Goal: Go to known website: Access a specific website the user already knows

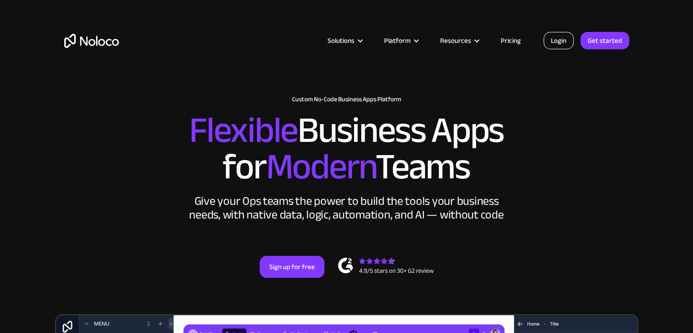
click at [553, 43] on link "Login" at bounding box center [559, 40] width 30 height 17
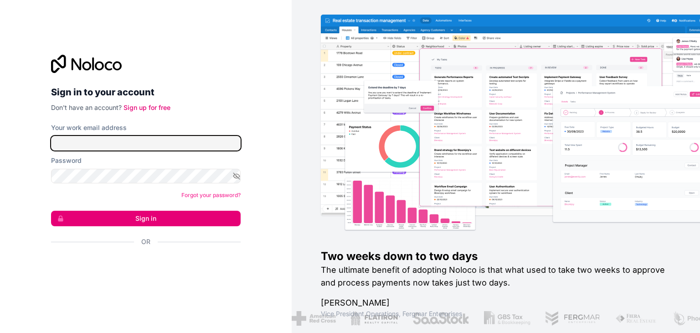
click at [204, 150] on input "Your work email address" at bounding box center [146, 143] width 190 height 15
type input "[EMAIL_ADDRESS][DOMAIN_NAME]"
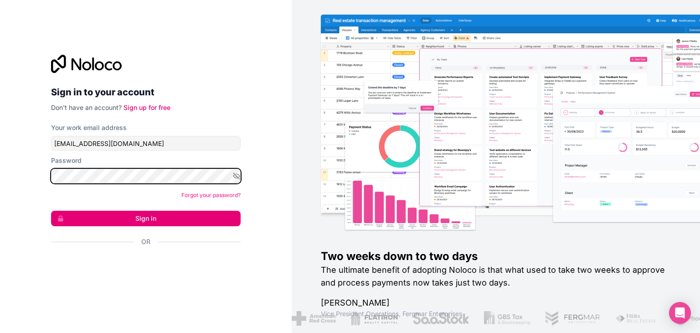
click at [51, 211] on button "Sign in" at bounding box center [146, 218] width 190 height 15
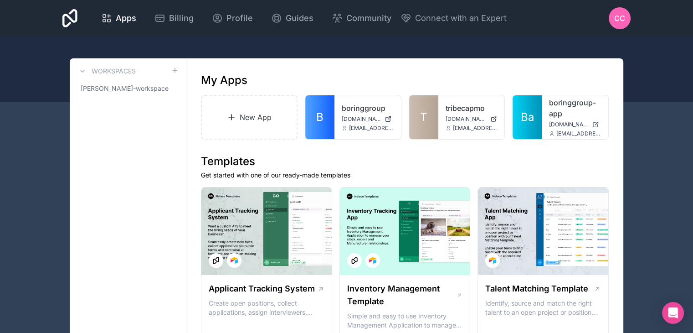
click at [430, 112] on link "T" at bounding box center [423, 117] width 29 height 44
